Goal: Task Accomplishment & Management: Manage account settings

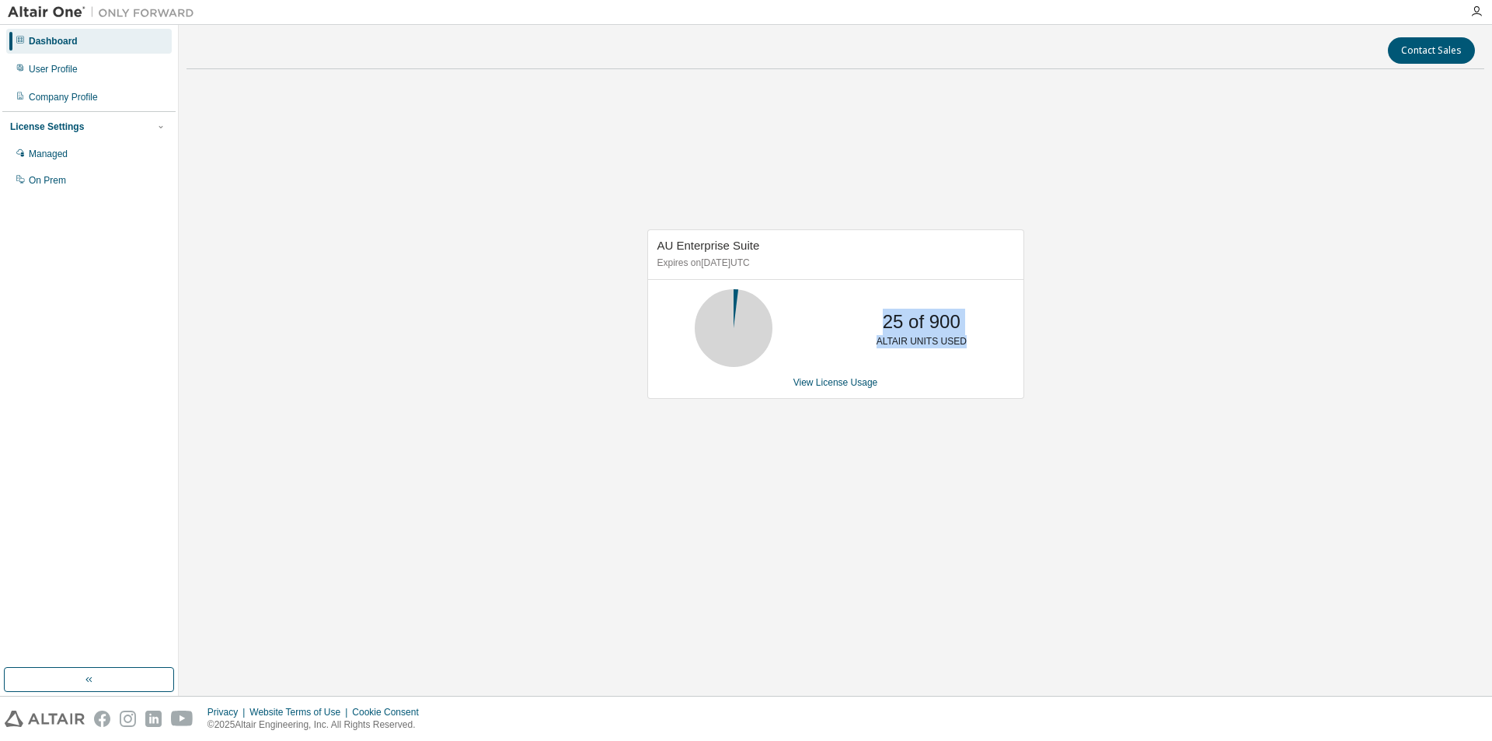
drag, startPoint x: 960, startPoint y: 344, endPoint x: 884, endPoint y: 327, distance: 77.9
click at [884, 327] on div "25 of 900 ALTAIR UNITS USED" at bounding box center [922, 328] width 124 height 78
click at [455, 236] on div "AU Enterprise Suite Expires on [DATE] UTC 25 of 900 ALTAIR UNITS USED View Lice…" at bounding box center [836, 322] width 1298 height 481
click at [75, 75] on div "User Profile" at bounding box center [53, 69] width 49 height 12
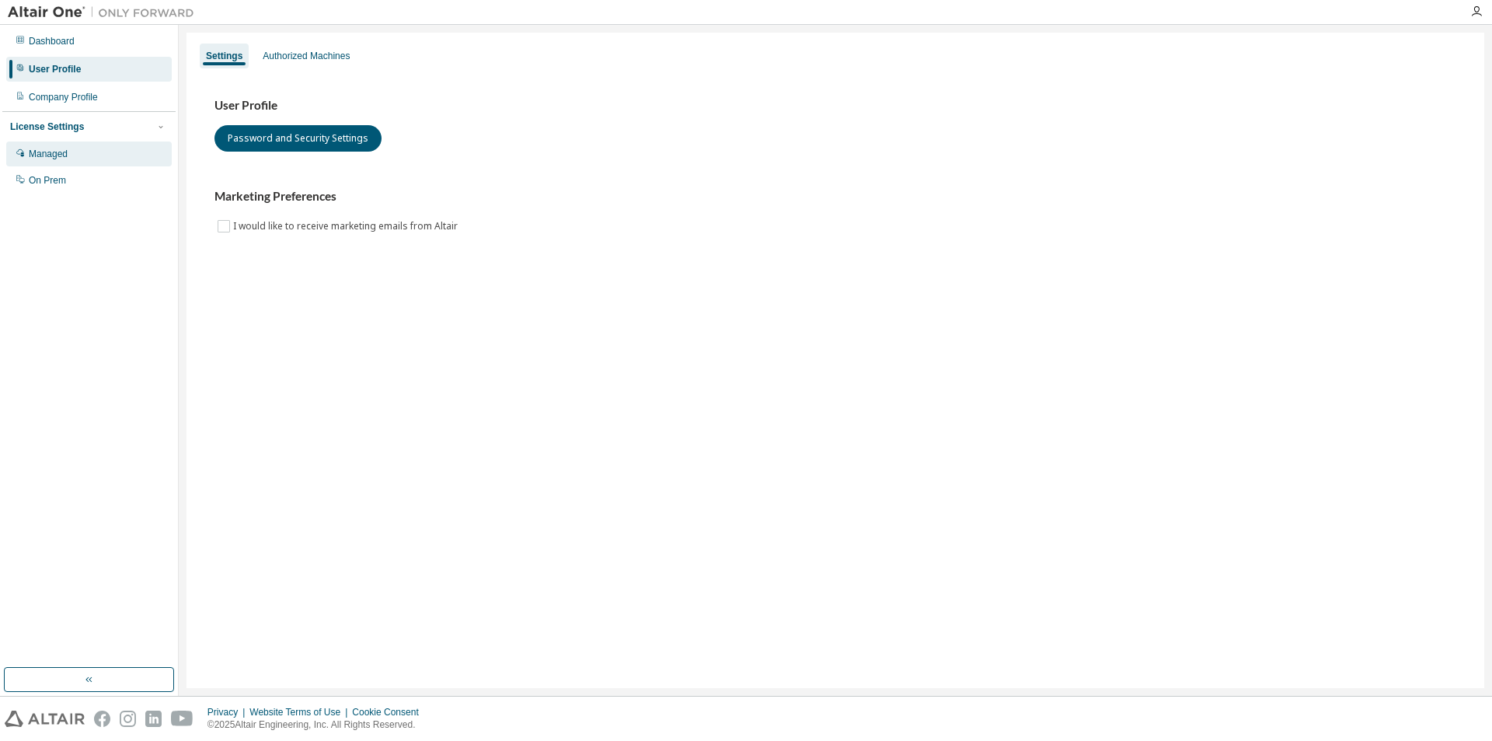
click at [68, 158] on div "Managed" at bounding box center [89, 153] width 166 height 25
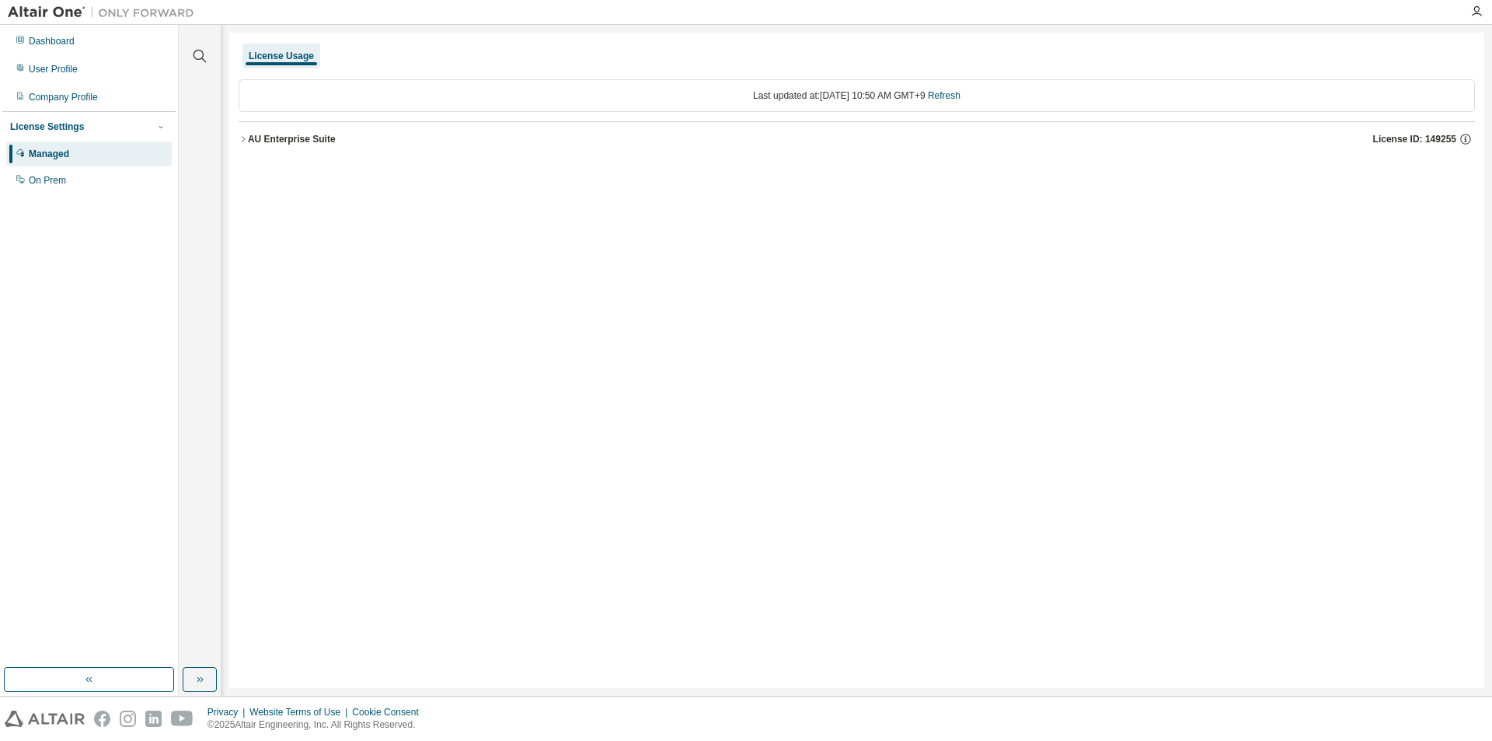
click at [302, 140] on div "AU Enterprise Suite" at bounding box center [292, 139] width 88 height 12
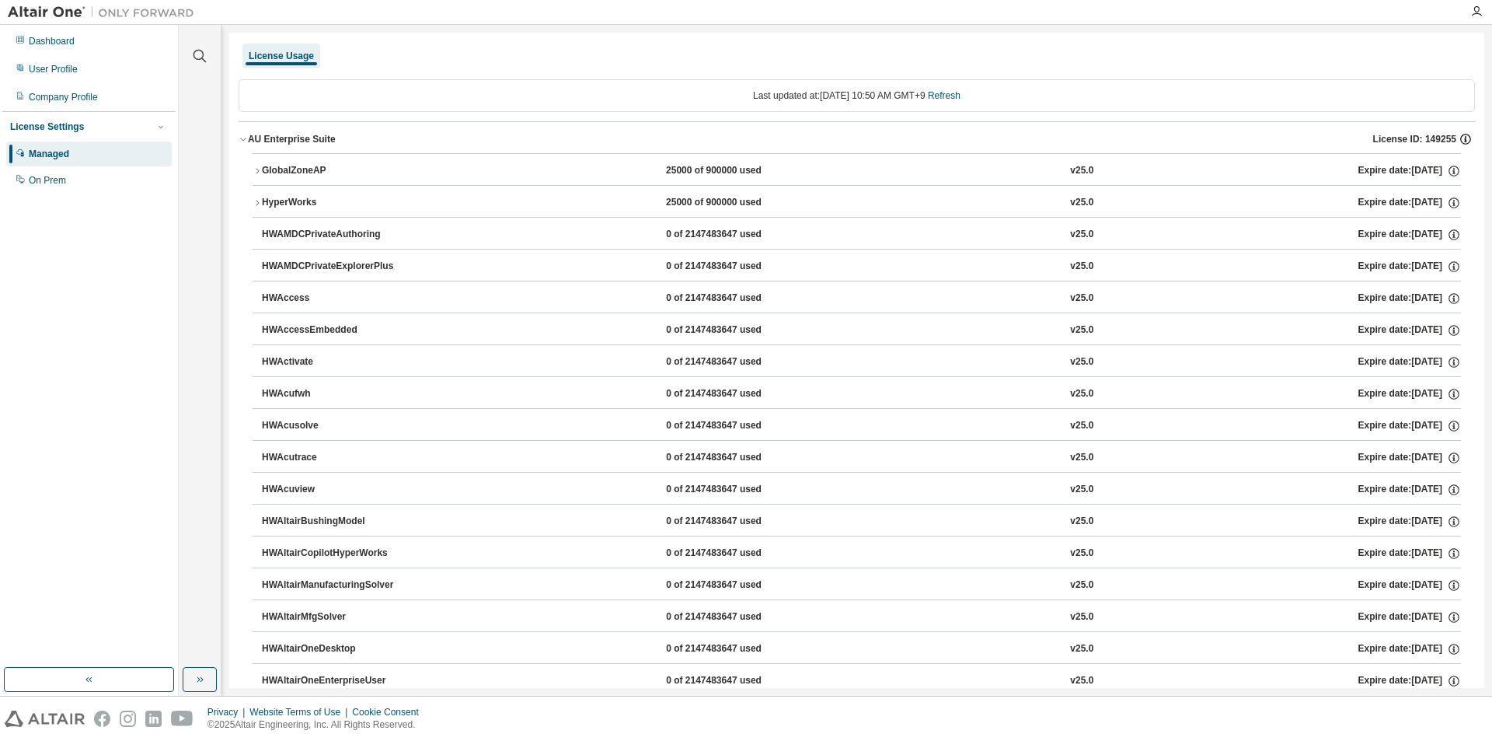
click at [1460, 142] on icon "button" at bounding box center [1465, 139] width 11 height 11
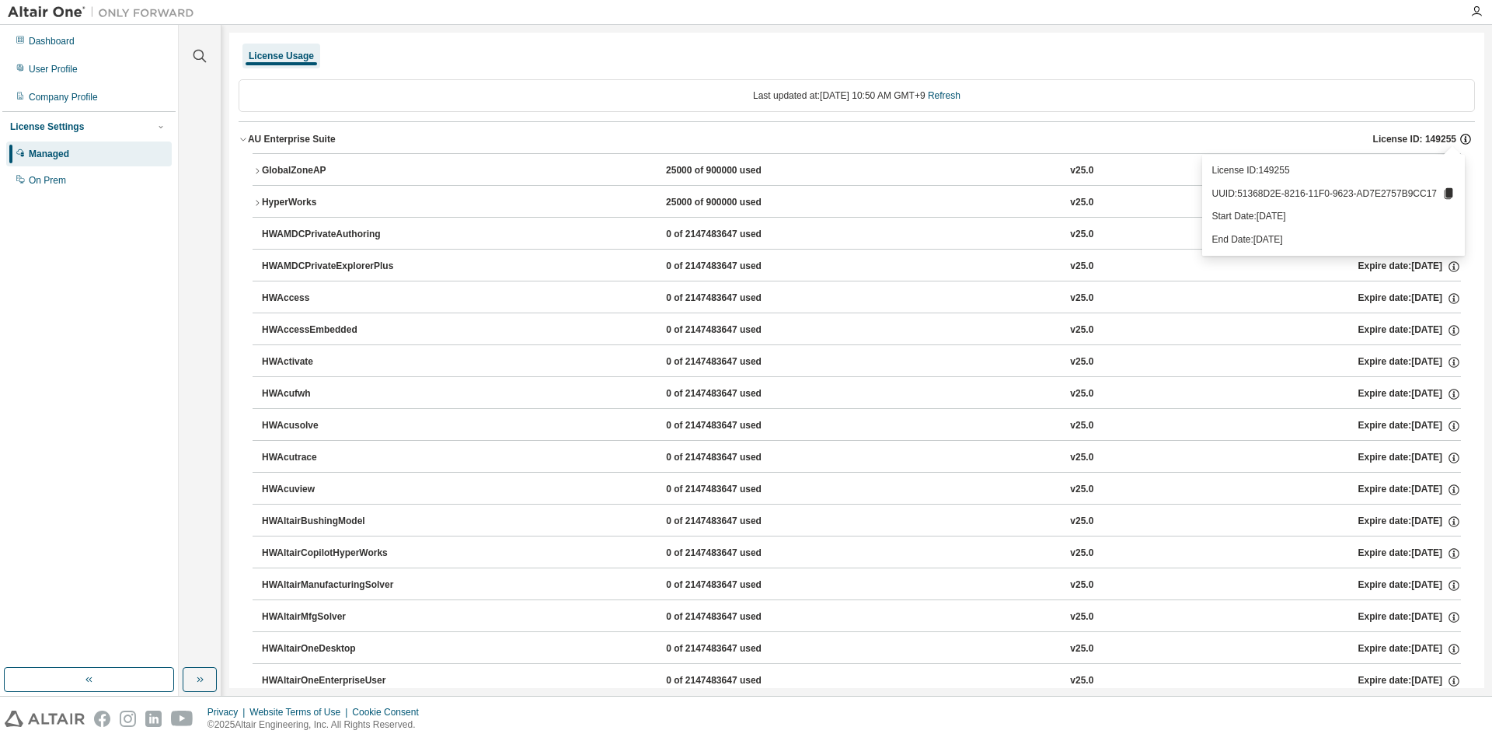
click at [1460, 142] on icon "button" at bounding box center [1465, 139] width 11 height 11
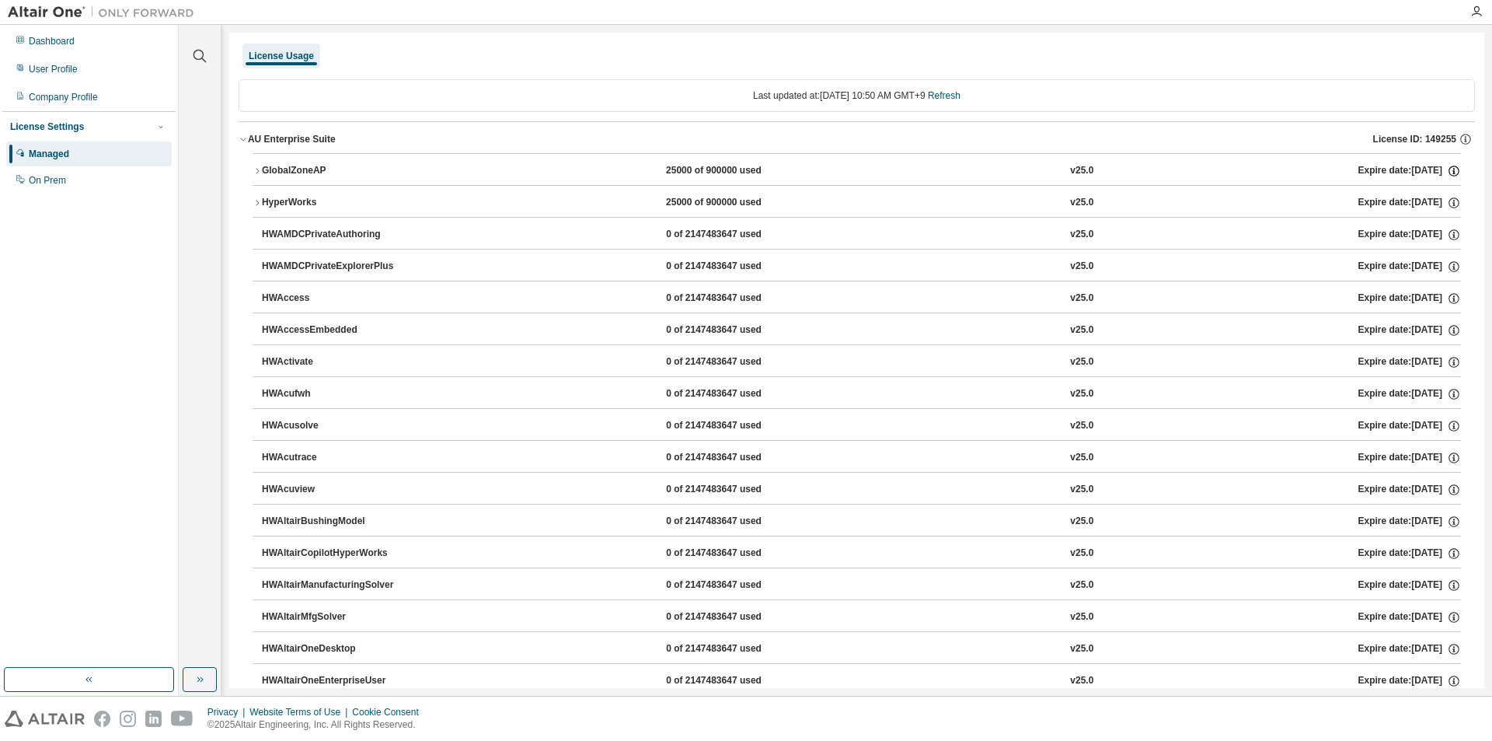
click at [1447, 172] on icon "button" at bounding box center [1454, 171] width 14 height 14
click at [1464, 135] on icon "button" at bounding box center [1466, 139] width 14 height 14
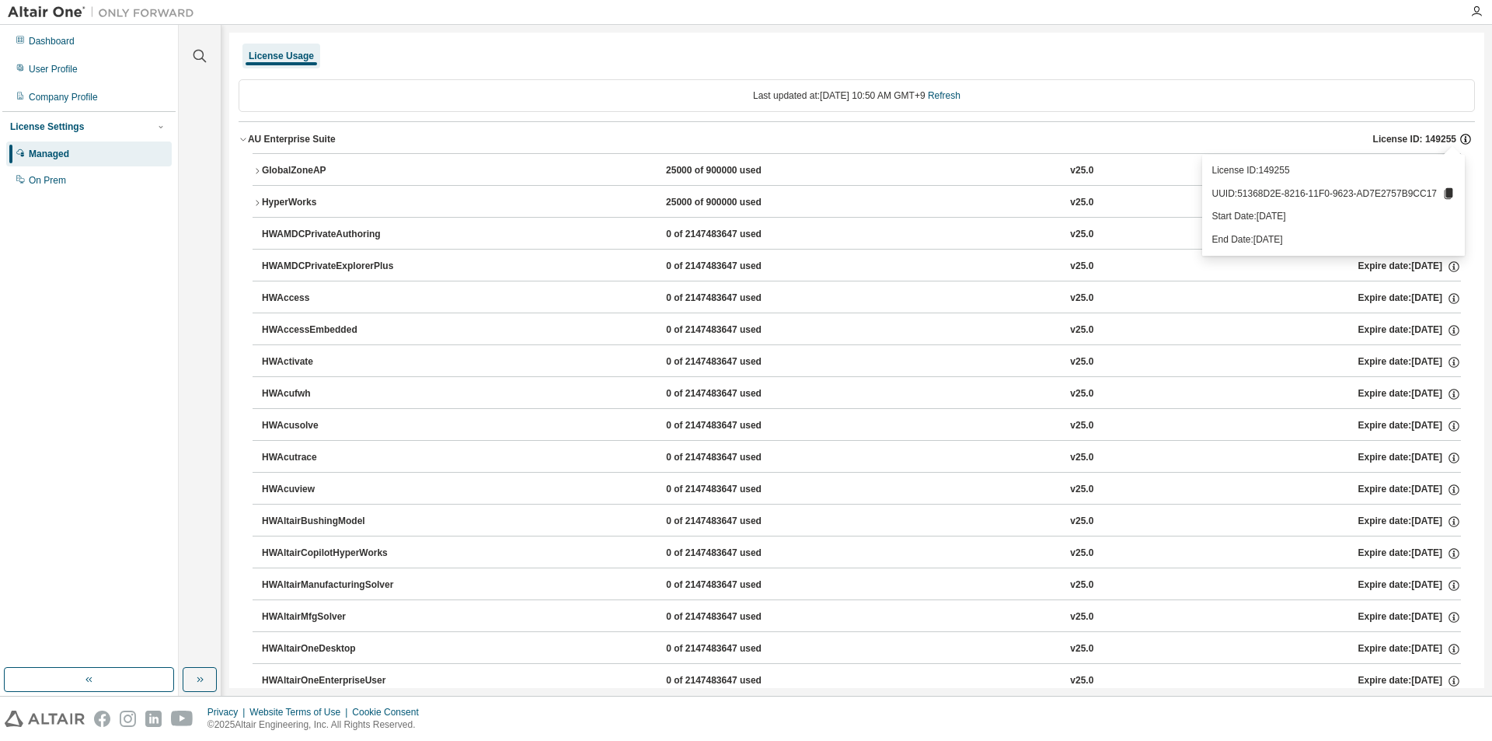
click at [1463, 138] on icon "button" at bounding box center [1465, 139] width 11 height 11
